Goal: Information Seeking & Learning: Learn about a topic

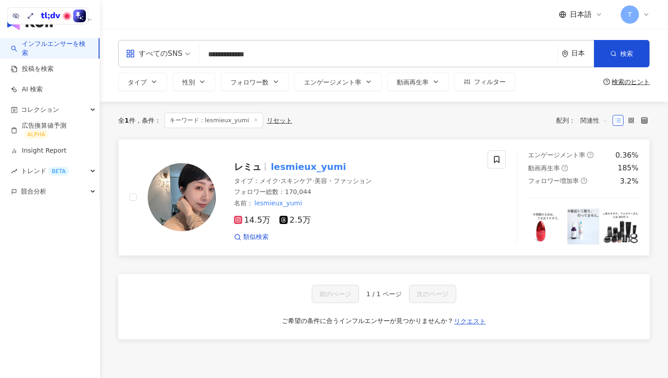
click at [161, 152] on div at bounding box center [173, 197] width 86 height 94
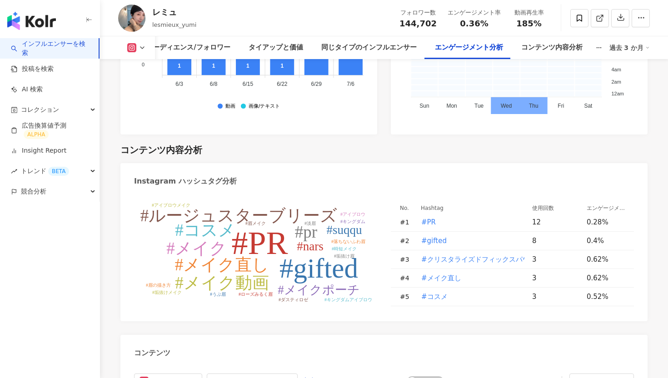
scroll to position [2604, 0]
